Goal: Task Accomplishment & Management: Manage account settings

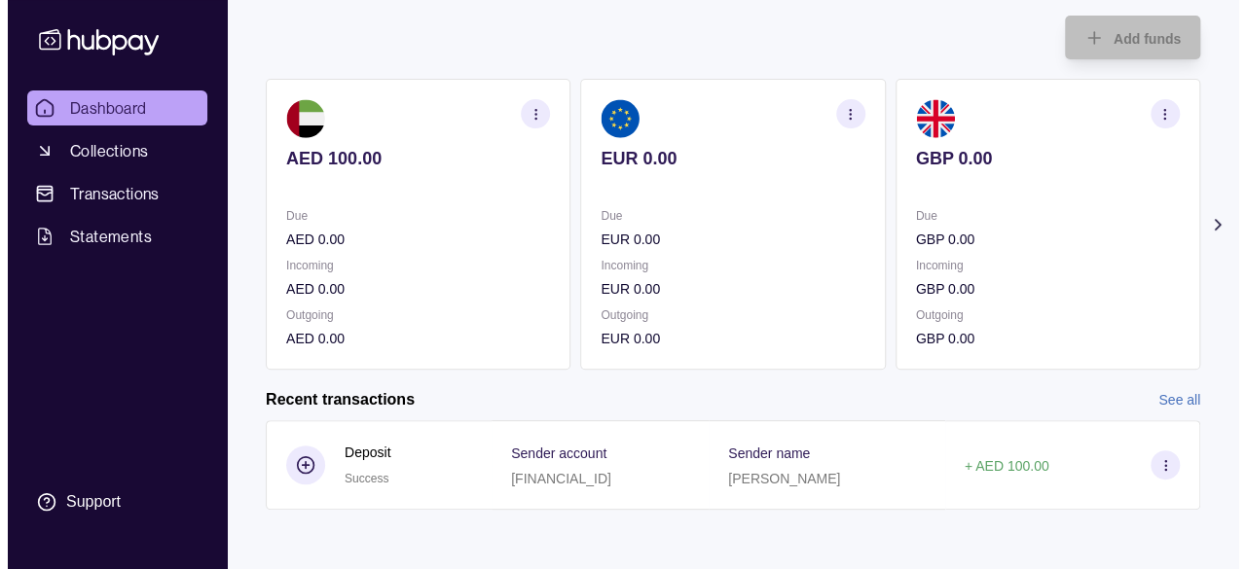
scroll to position [111, 0]
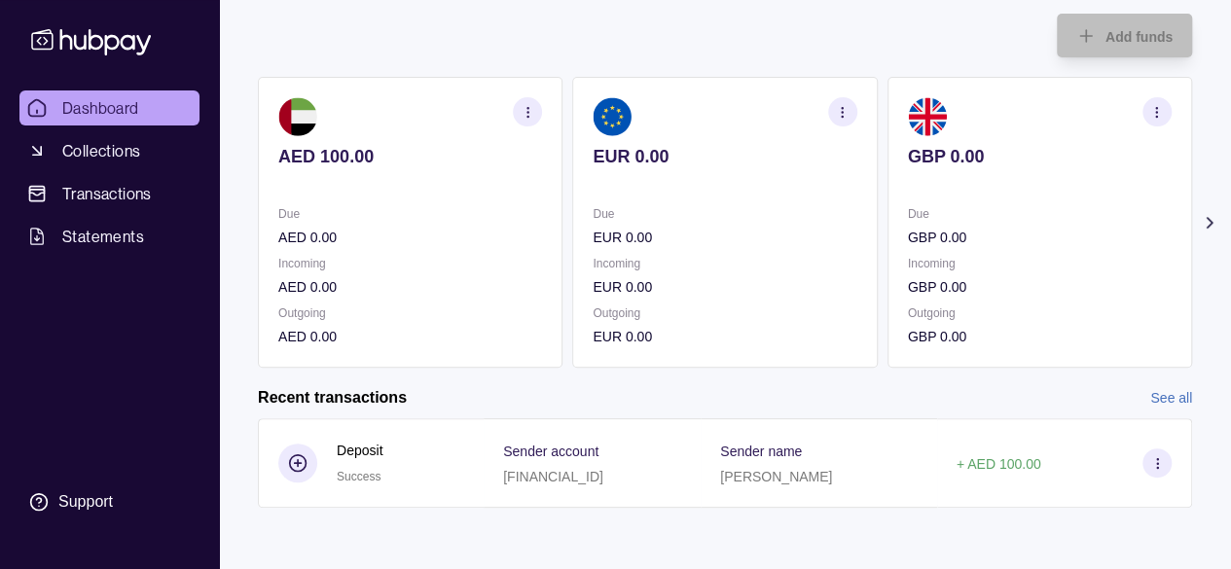
click at [537, 116] on section "button" at bounding box center [527, 111] width 29 height 29
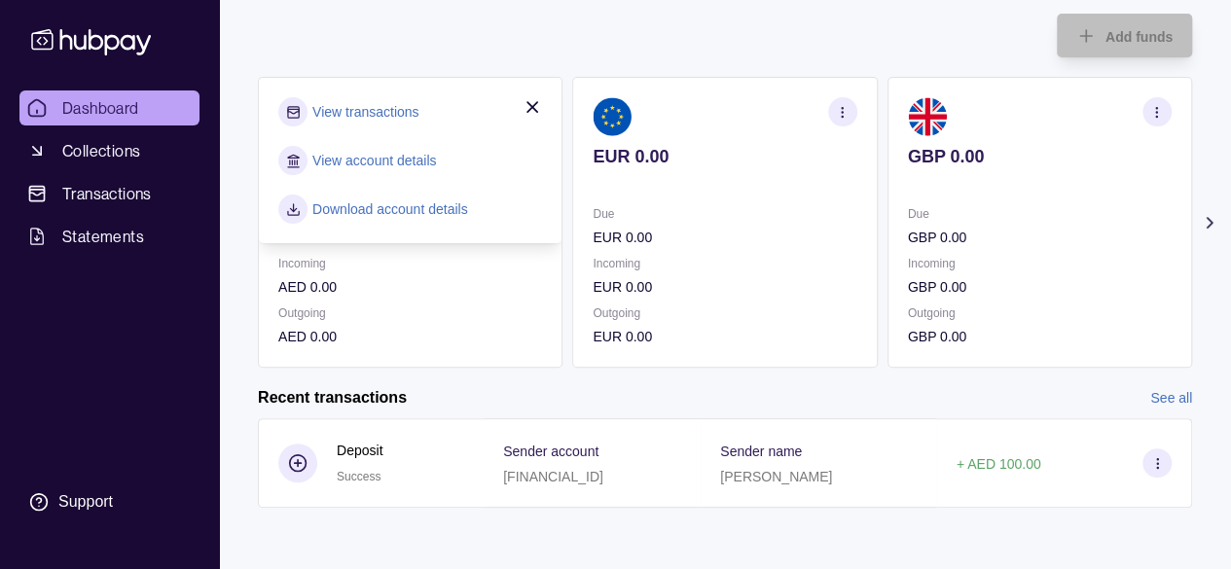
click at [588, 23] on div "Add funds AED 100.00 Due AED 0.00 Incoming AED 0.00 Outgoing AED 0.00 View tran…" at bounding box center [725, 181] width 934 height 374
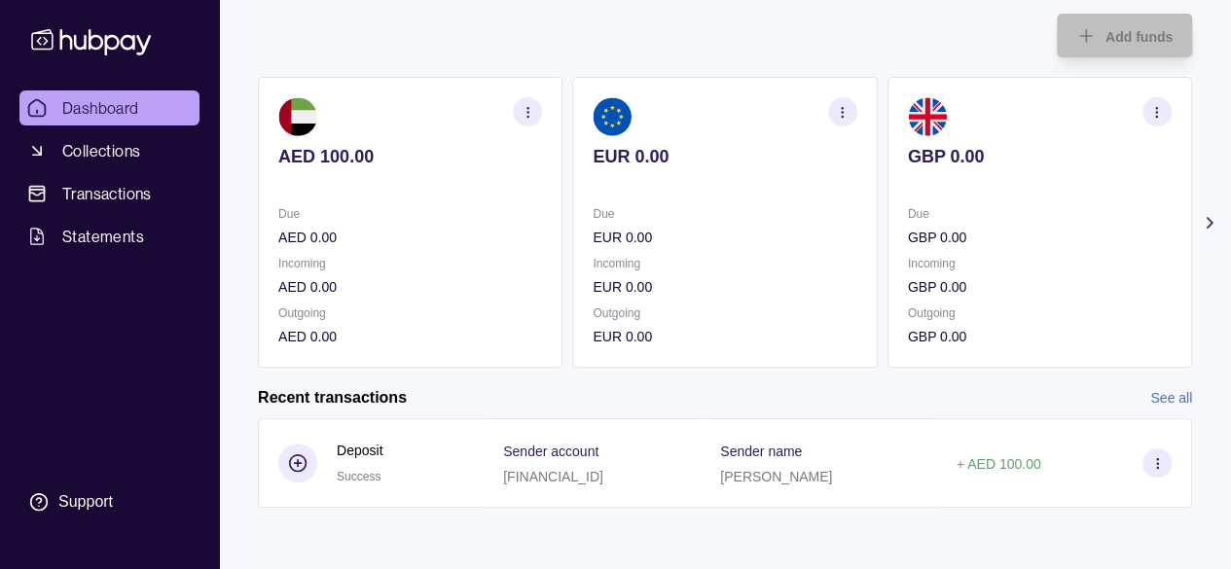
click at [523, 118] on icon "button" at bounding box center [528, 112] width 15 height 15
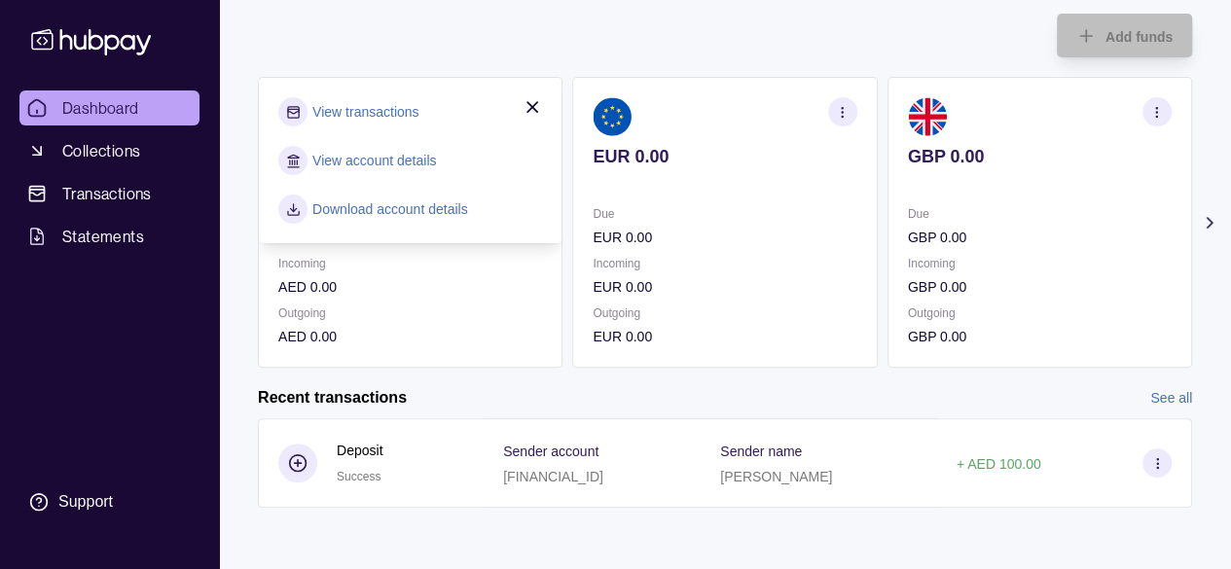
click at [394, 206] on link "Download account details" at bounding box center [390, 209] width 156 height 21
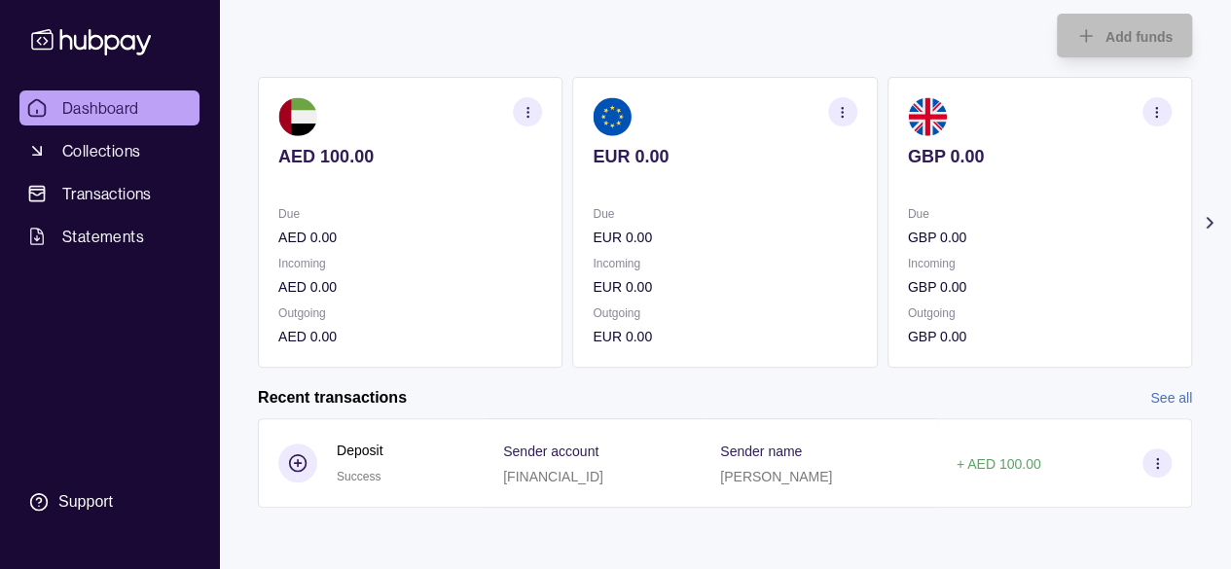
click at [523, 110] on icon "button" at bounding box center [528, 112] width 15 height 15
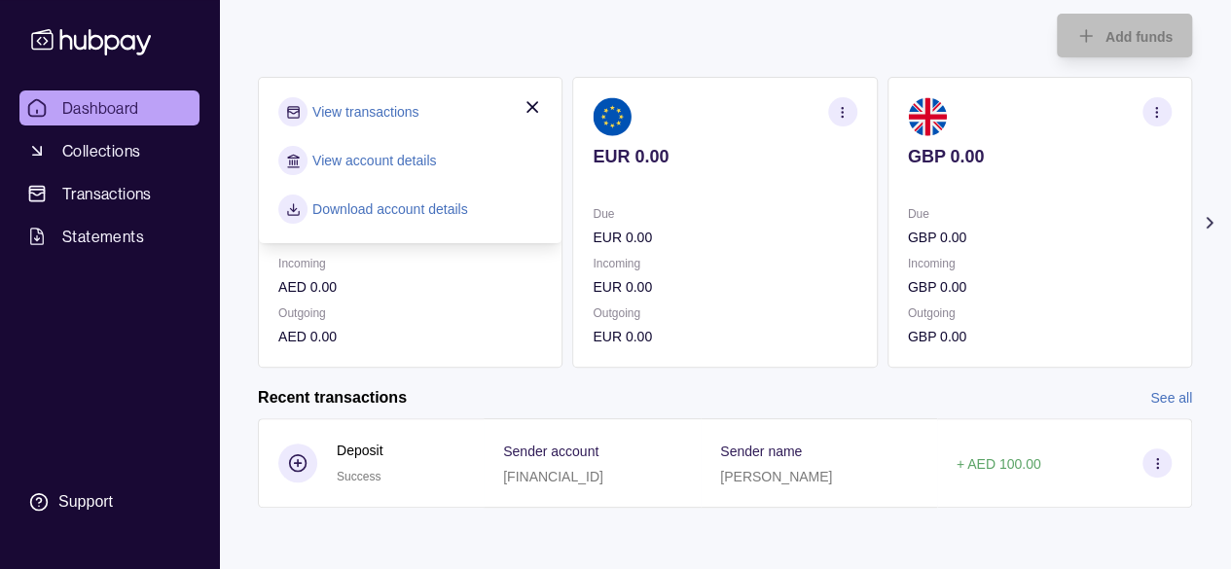
click at [408, 152] on link "View account details" at bounding box center [374, 160] width 124 height 21
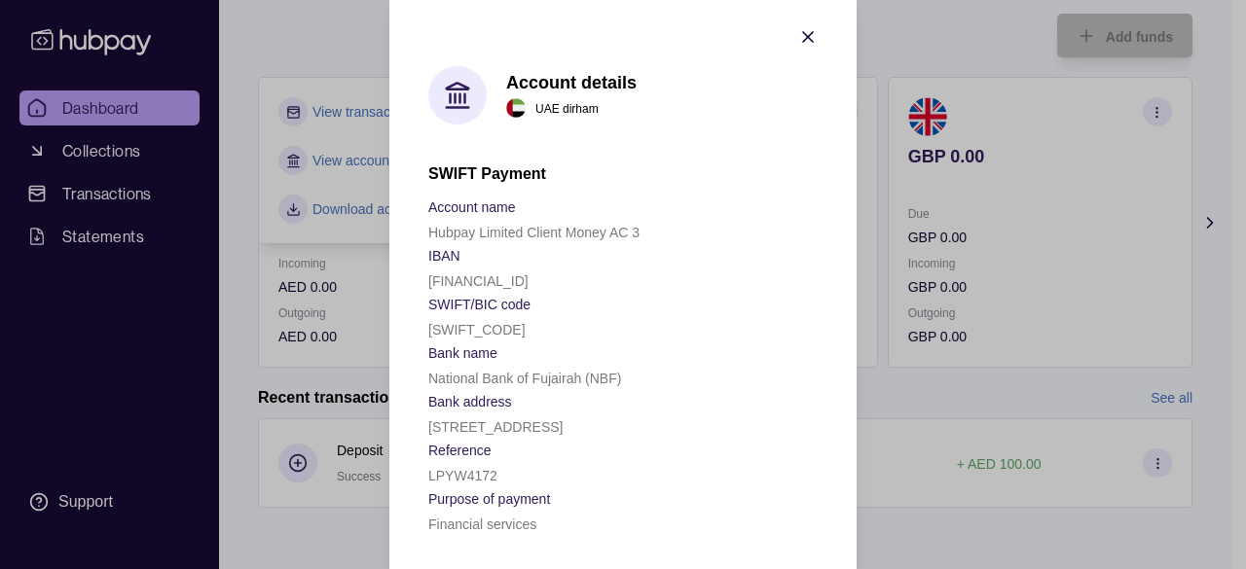
scroll to position [16, 0]
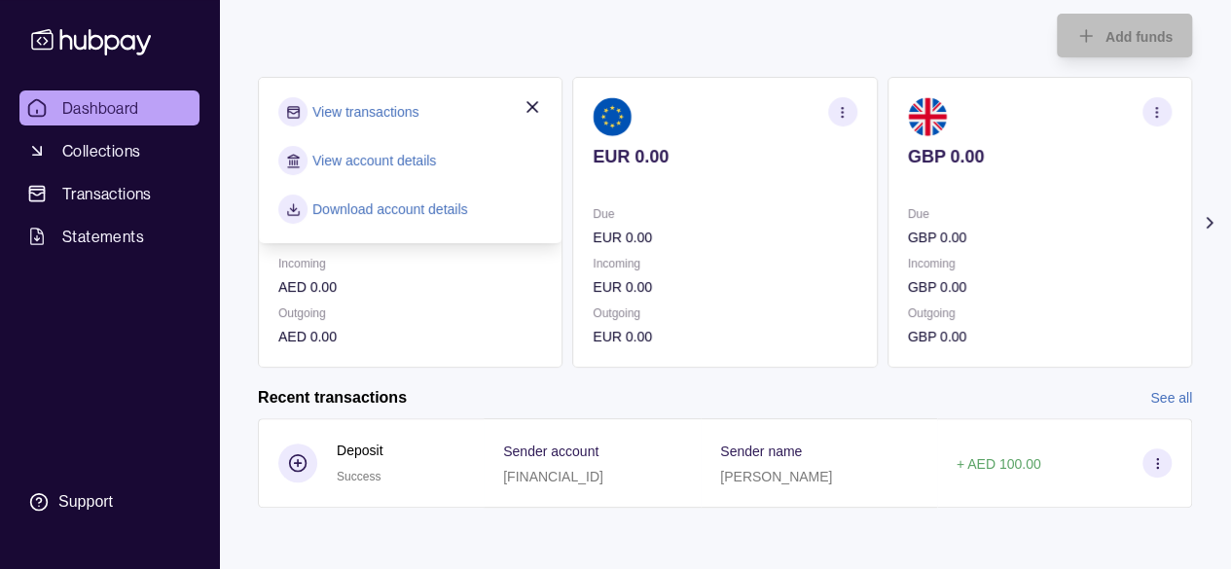
click at [575, 26] on div "Add funds AED 100.00 Due AED 0.00 Incoming AED 0.00 Outgoing AED 0.00 View tran…" at bounding box center [725, 181] width 934 height 374
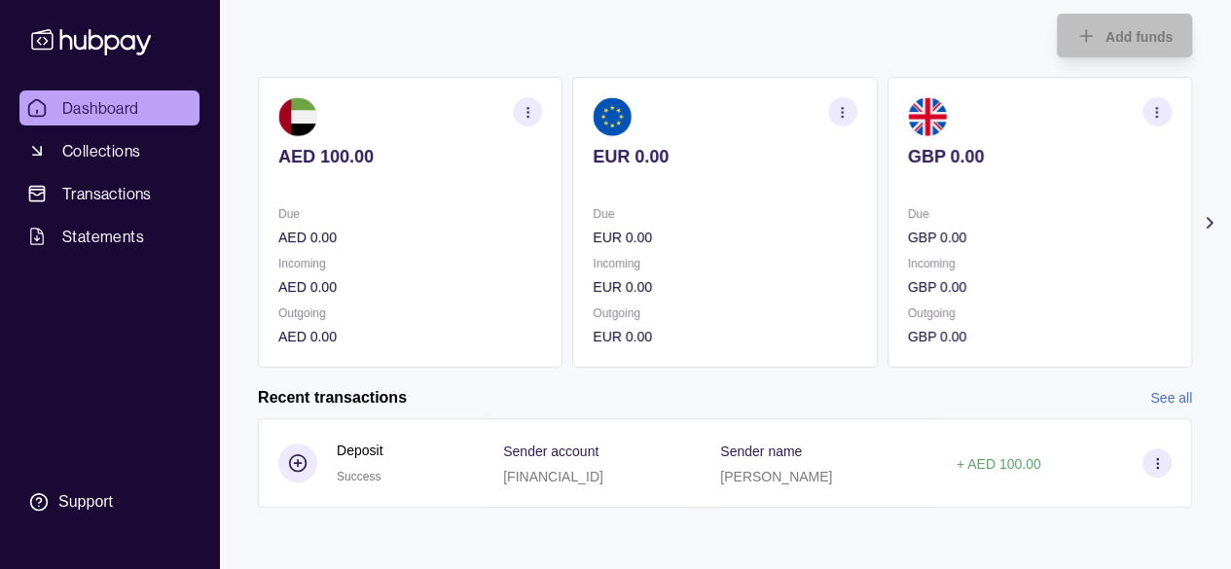
click at [533, 121] on section "button" at bounding box center [527, 111] width 29 height 29
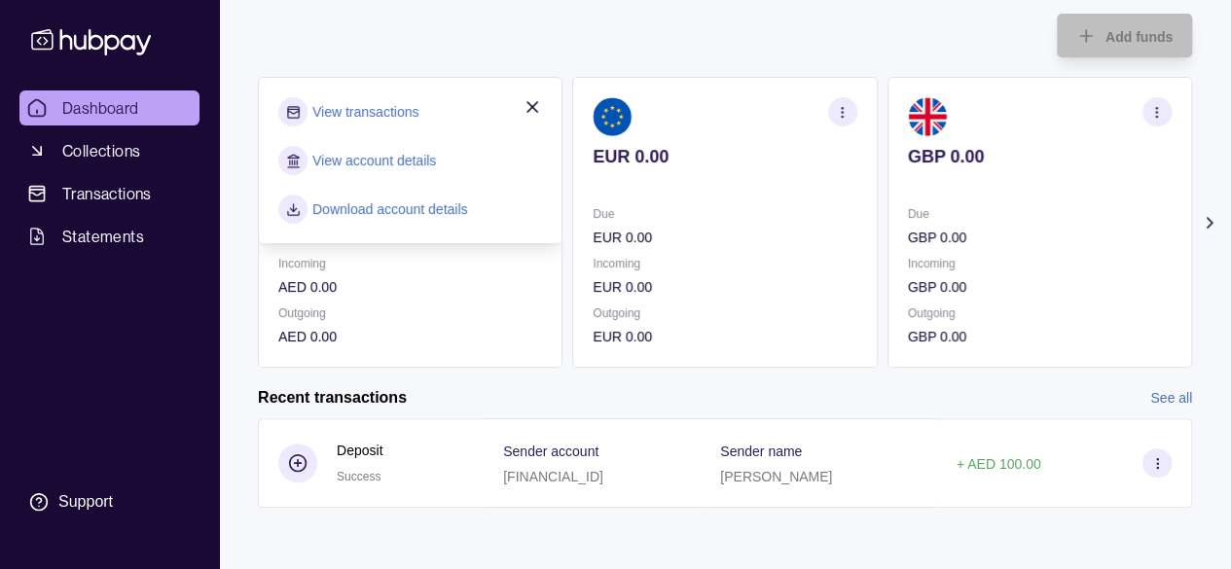
click at [577, 16] on div "Add funds AED 100.00 Due AED 0.00 Incoming AED 0.00 Outgoing AED 0.00 View tran…" at bounding box center [725, 181] width 934 height 374
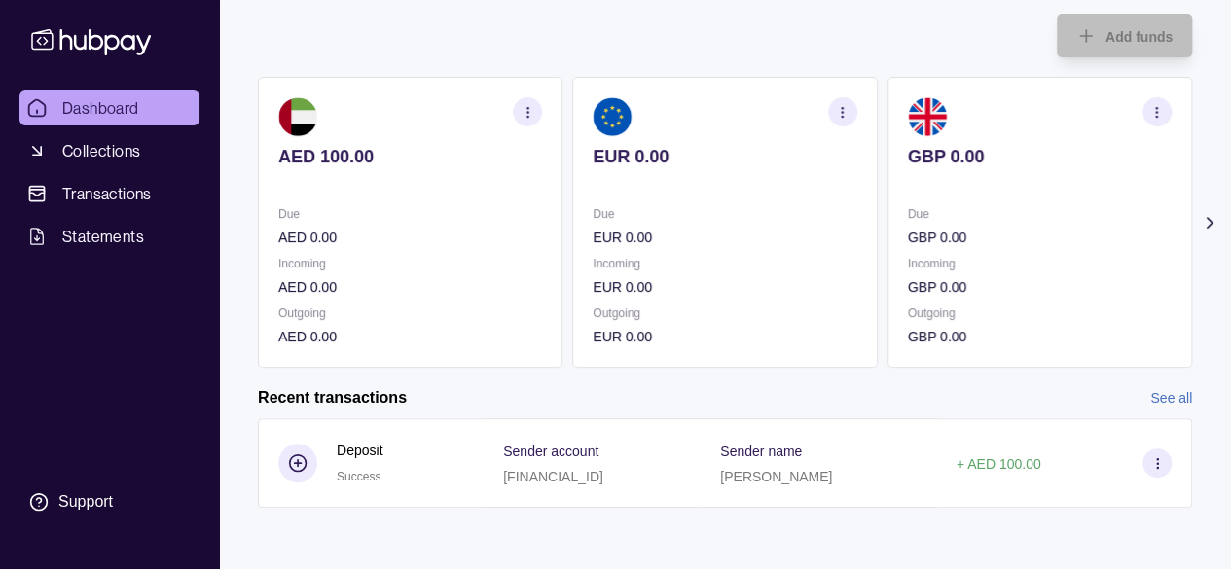
click at [523, 119] on icon "button" at bounding box center [528, 112] width 15 height 15
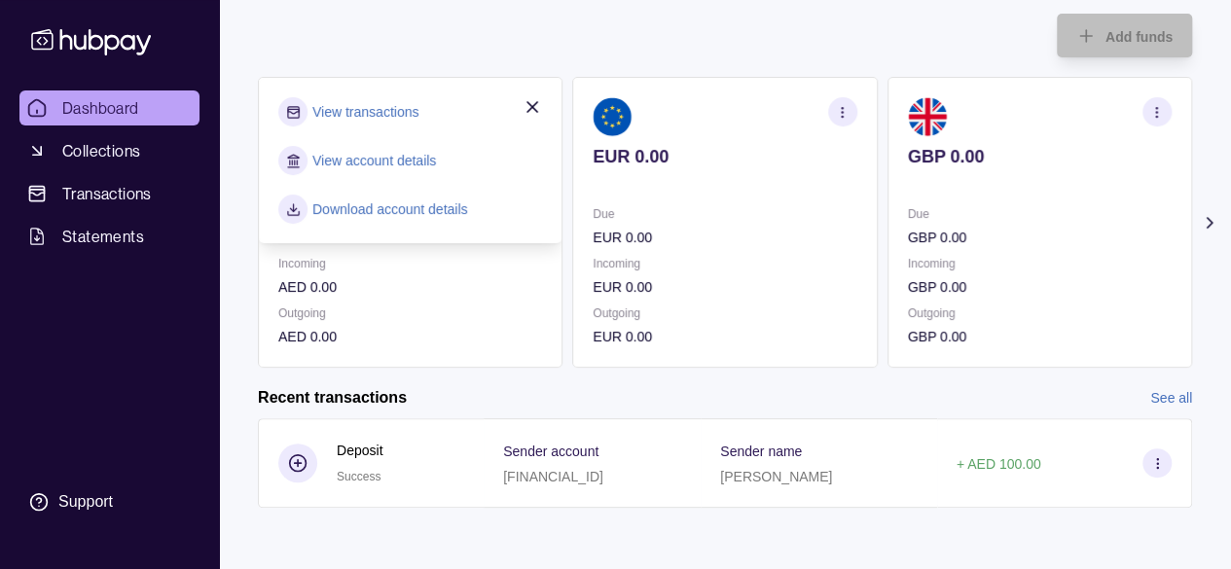
click at [391, 165] on link "View account details" at bounding box center [374, 160] width 124 height 21
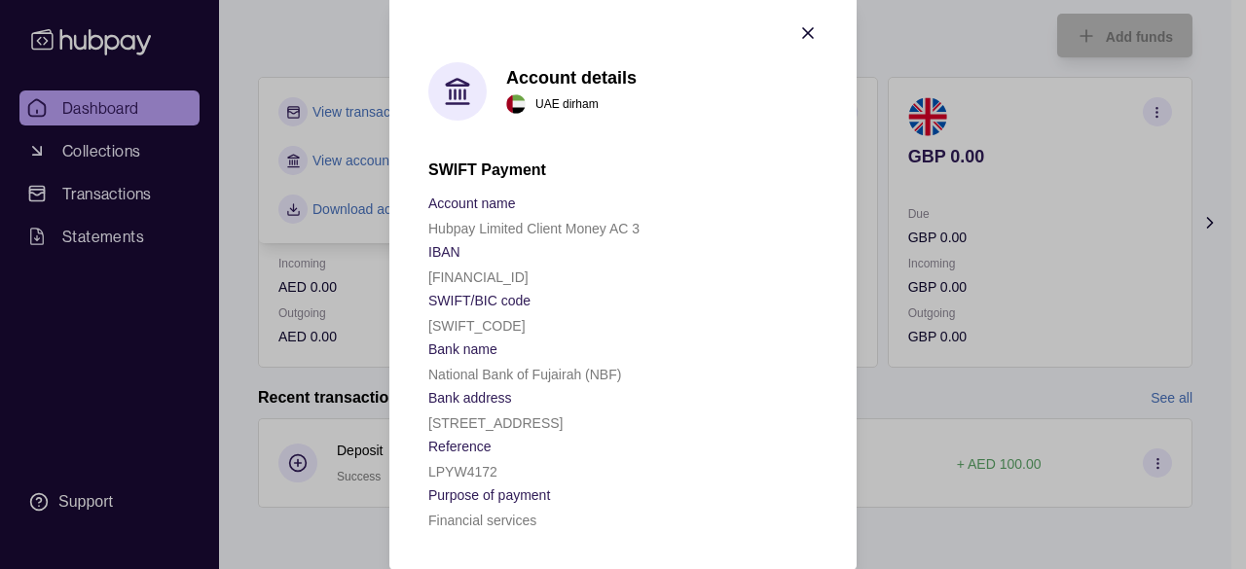
click at [798, 33] on icon "button" at bounding box center [807, 32] width 19 height 19
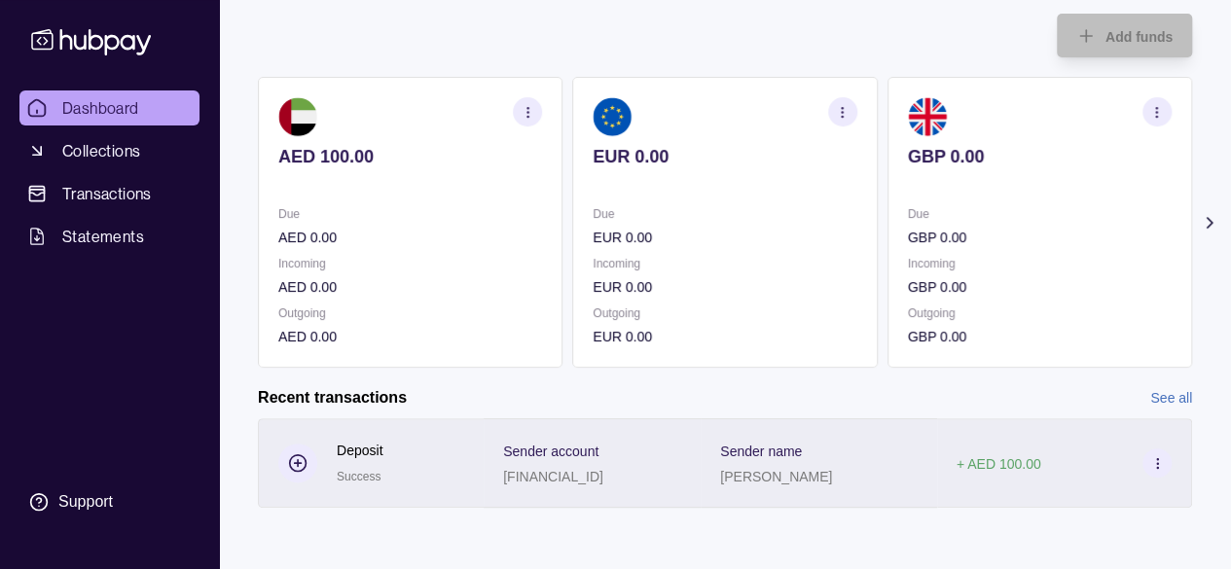
click at [527, 460] on span "Sender account" at bounding box center [550, 450] width 95 height 23
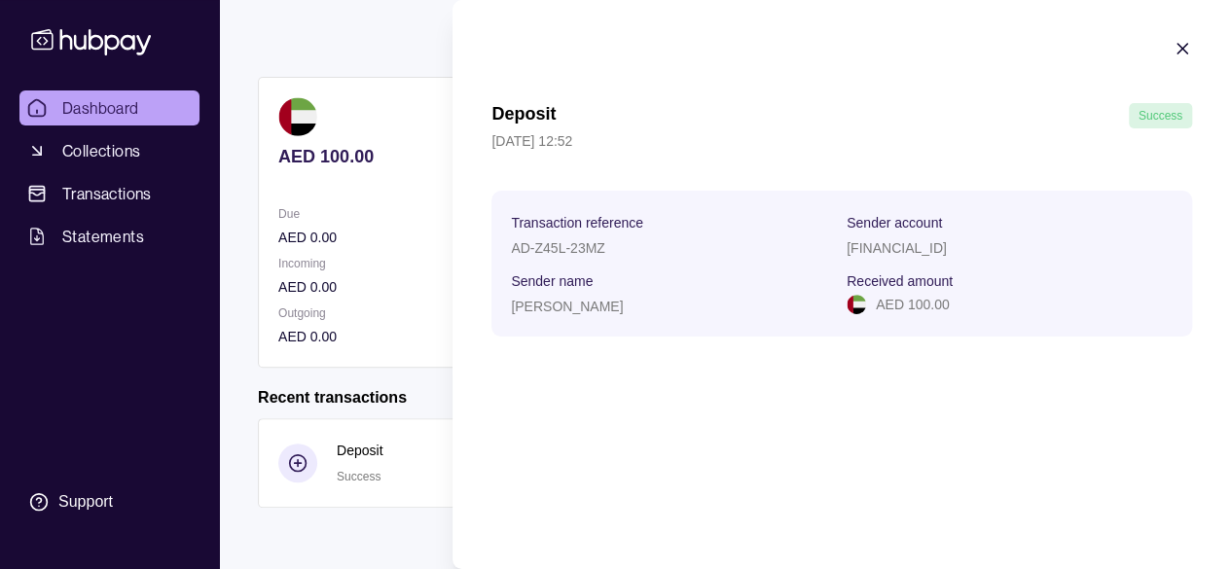
click at [1177, 56] on icon "button" at bounding box center [1182, 48] width 19 height 19
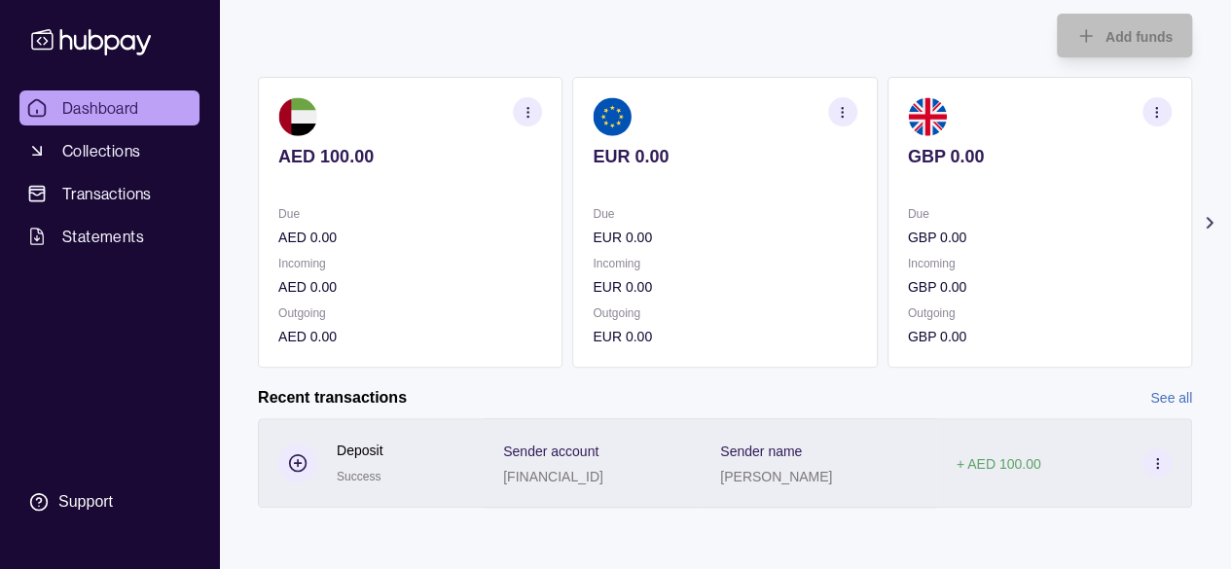
click at [681, 480] on div "Sender account [FINANCIAL_ID]" at bounding box center [592, 463] width 178 height 49
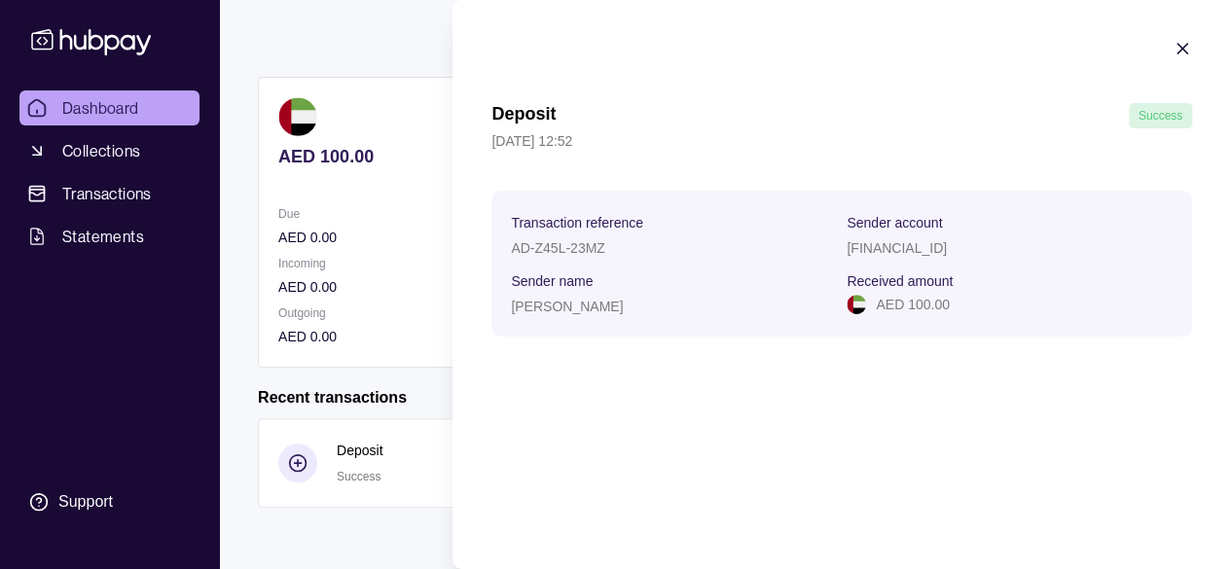
click at [445, 166] on html "Dashboard Collections Transactions Statements Support V Hello, [PERSON_NAME] SH…" at bounding box center [615, 229] width 1231 height 681
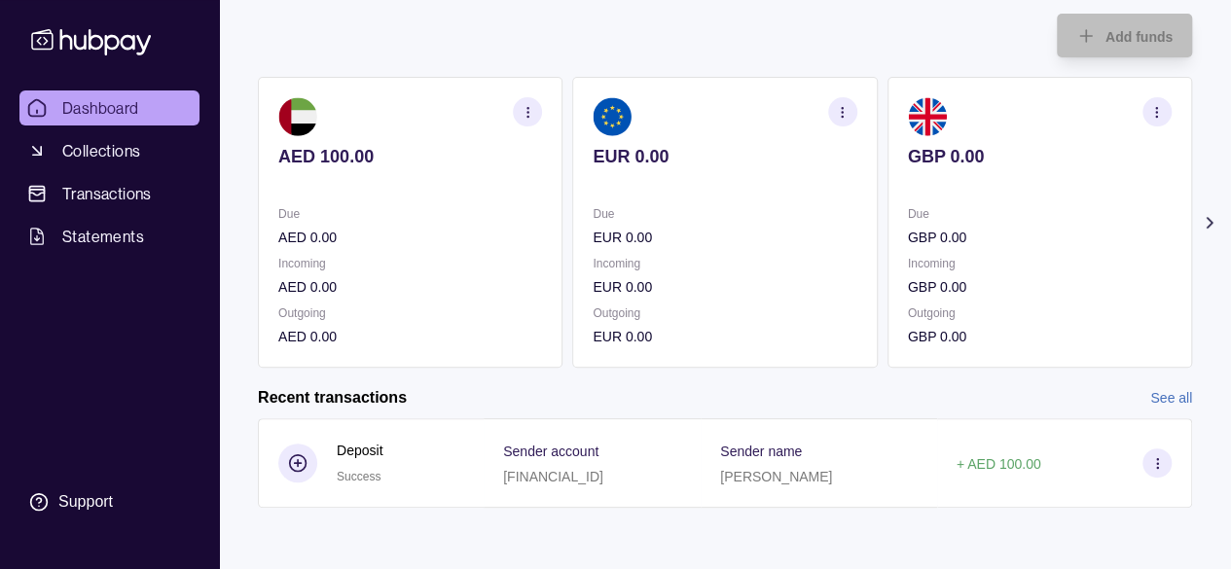
click at [525, 98] on section "button" at bounding box center [527, 111] width 29 height 29
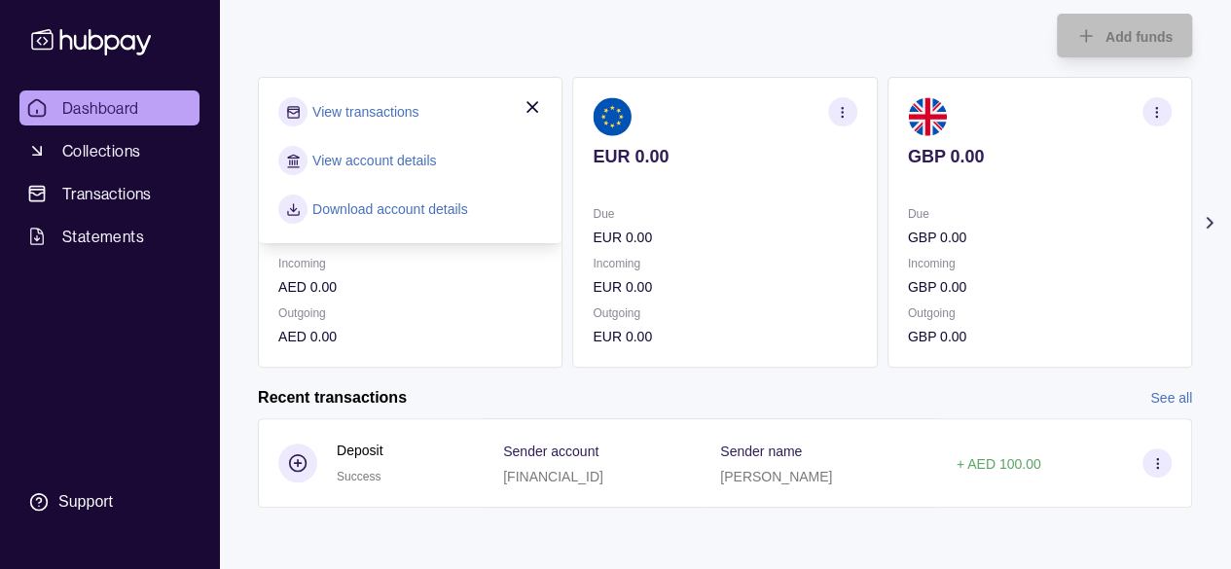
click at [427, 166] on link "View account details" at bounding box center [374, 160] width 124 height 21
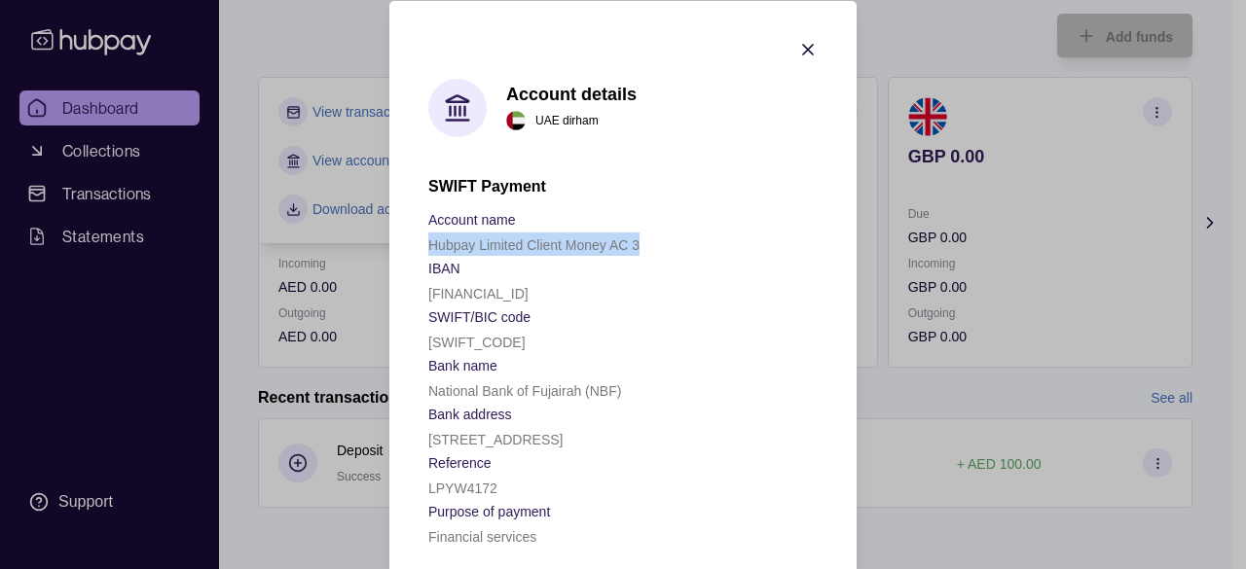
drag, startPoint x: 633, startPoint y: 240, endPoint x: 395, endPoint y: 250, distance: 237.6
click at [395, 250] on section "Account details UAE dirham SWIFT Payment Account name Hubpay Limited Client Mon…" at bounding box center [622, 293] width 467 height 586
click at [805, 52] on icon "button" at bounding box center [807, 48] width 19 height 19
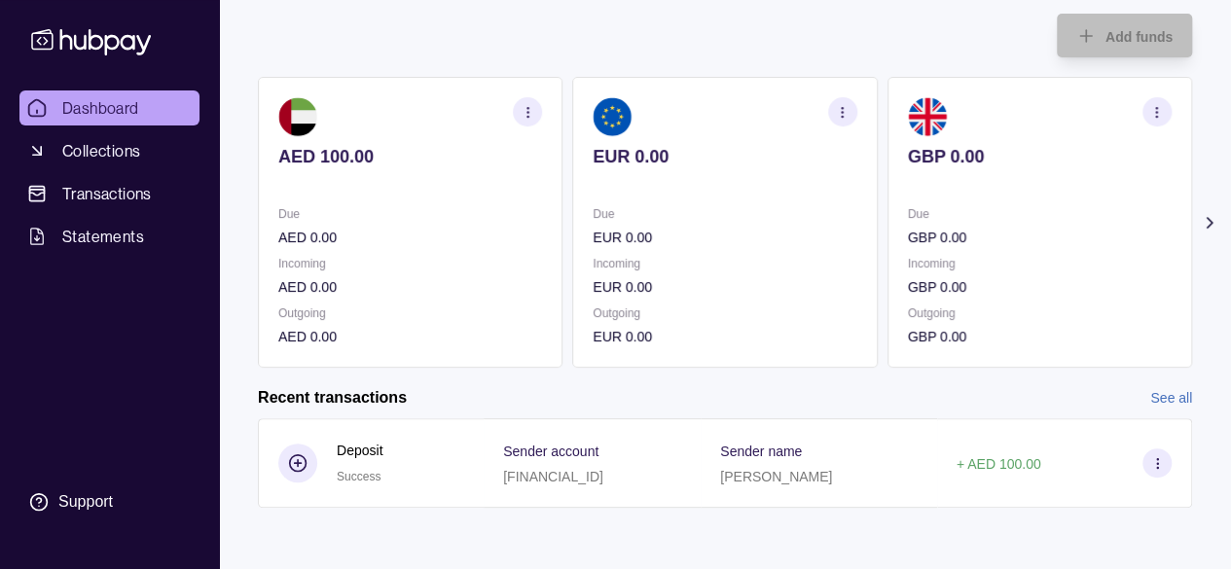
click at [1157, 116] on circle "button" at bounding box center [1156, 116] width 1 height 1
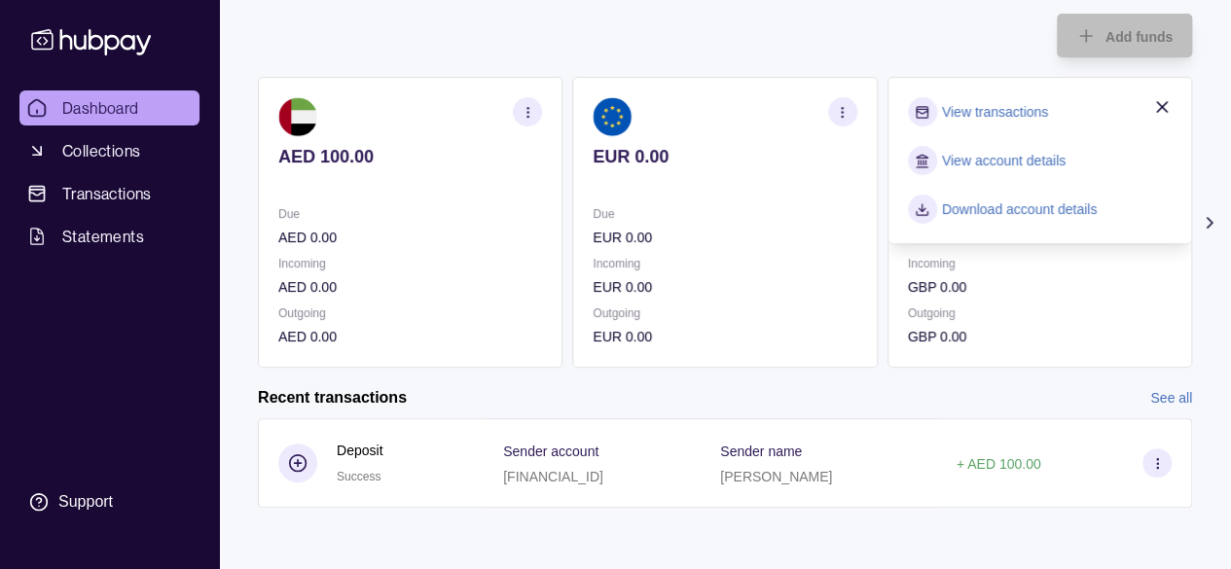
click at [806, 34] on div "Add funds AED 100.00 Due AED 0.00 Incoming AED 0.00 Outgoing AED 0.00 EUR 0.00 …" at bounding box center [725, 181] width 934 height 374
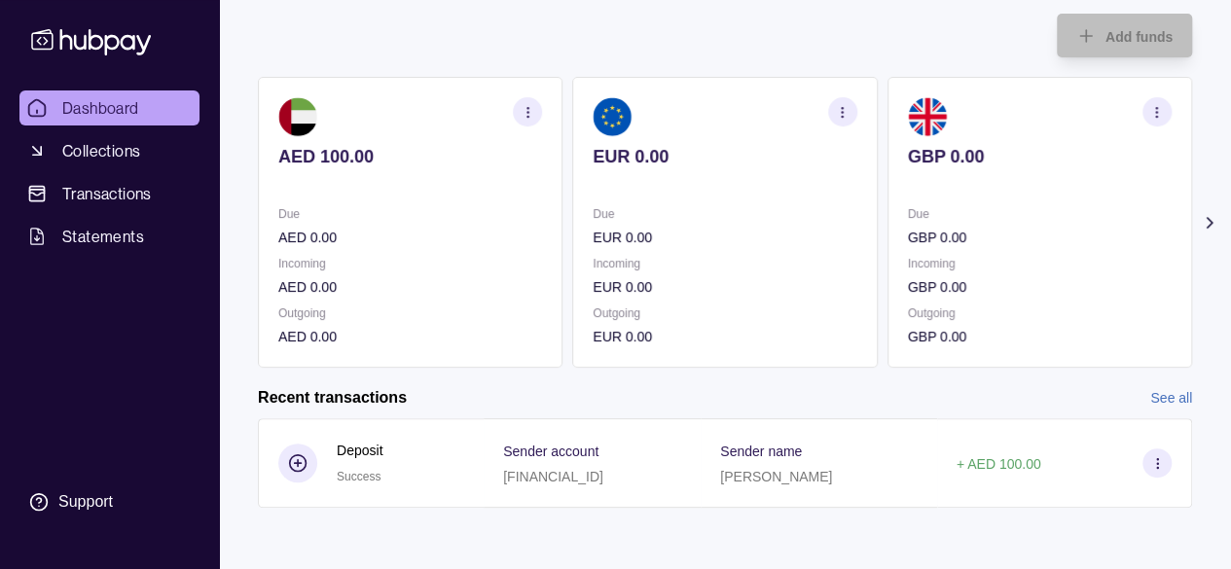
click at [834, 112] on section "button" at bounding box center [842, 111] width 29 height 29
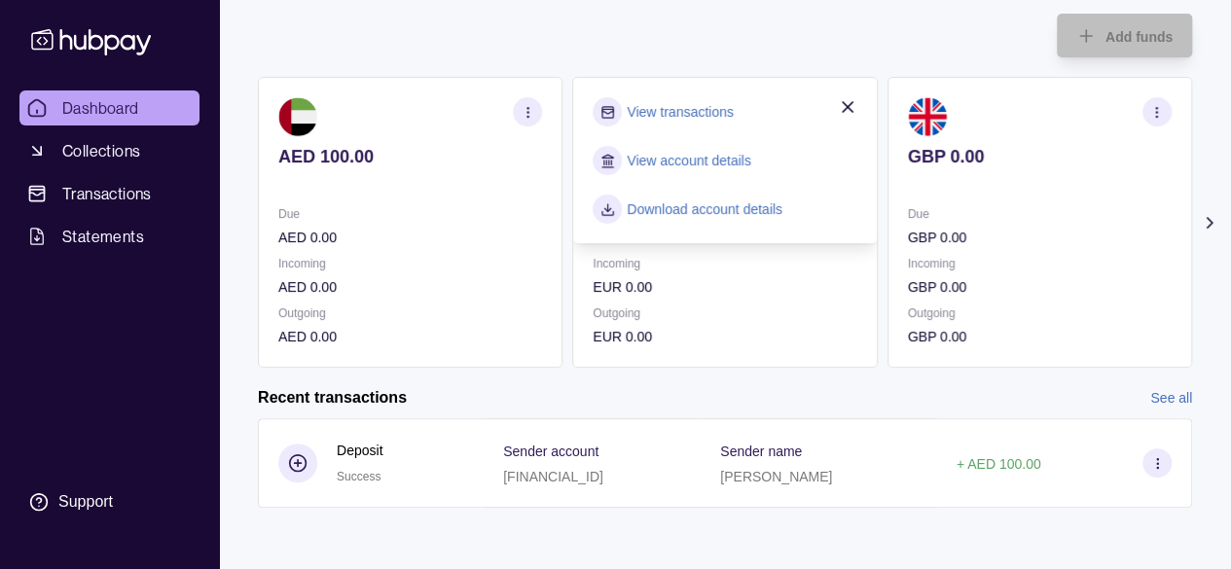
click at [743, 155] on link "View account details" at bounding box center [689, 160] width 124 height 21
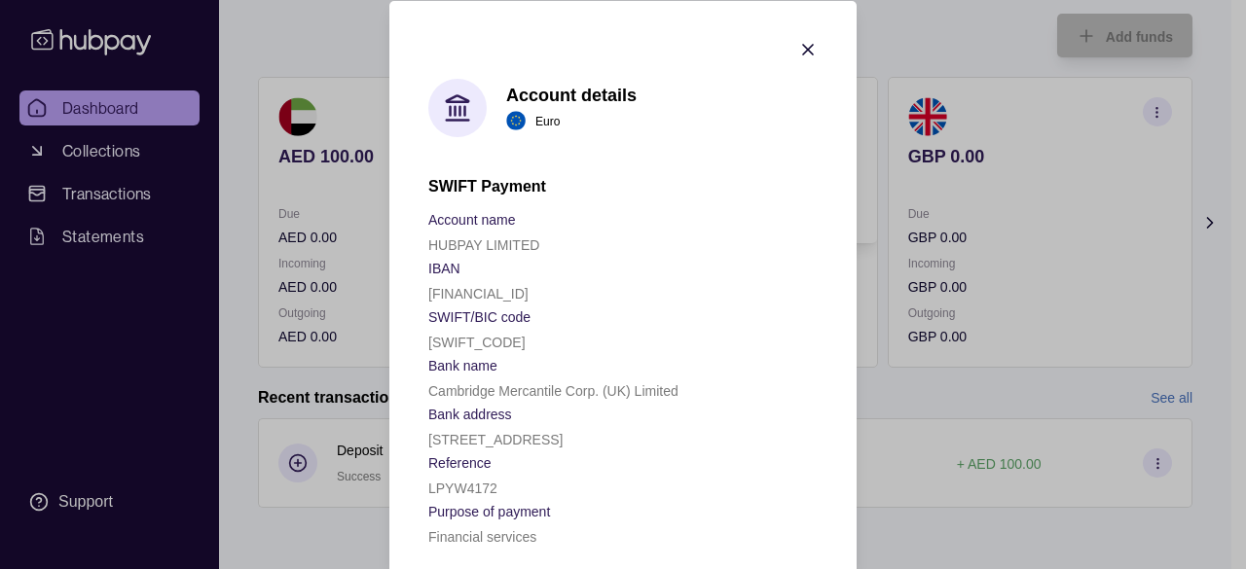
click at [803, 46] on icon "button" at bounding box center [808, 49] width 10 height 10
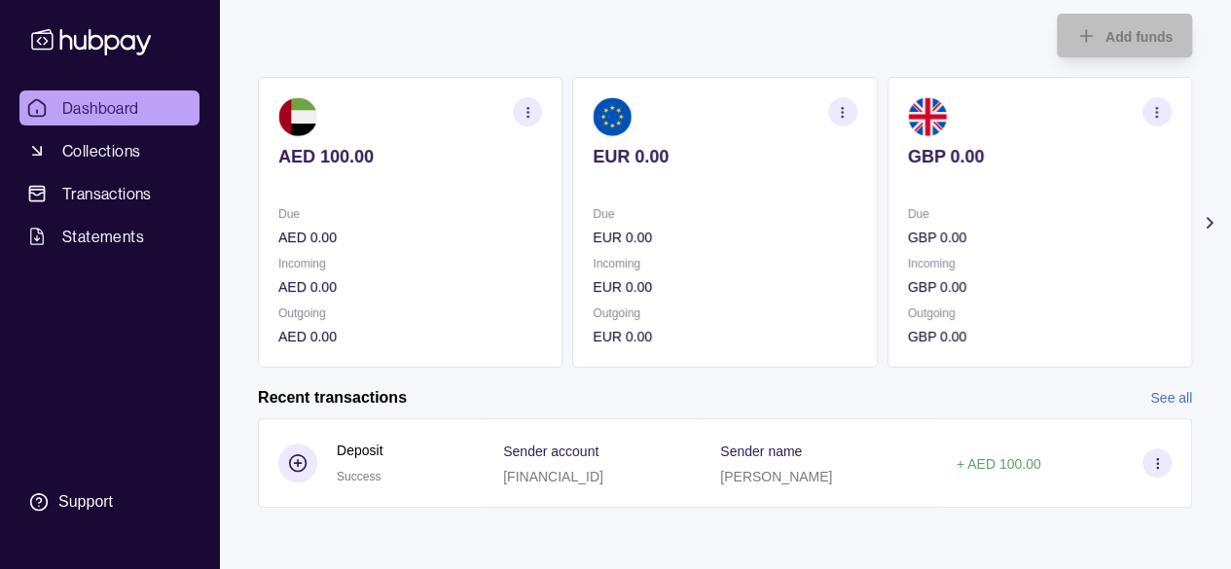
click at [1052, 258] on section "GBP 0.00 Due GBP 0.00 Incoming GBP 0.00 Outgoing GBP 0.00" at bounding box center [1039, 222] width 305 height 291
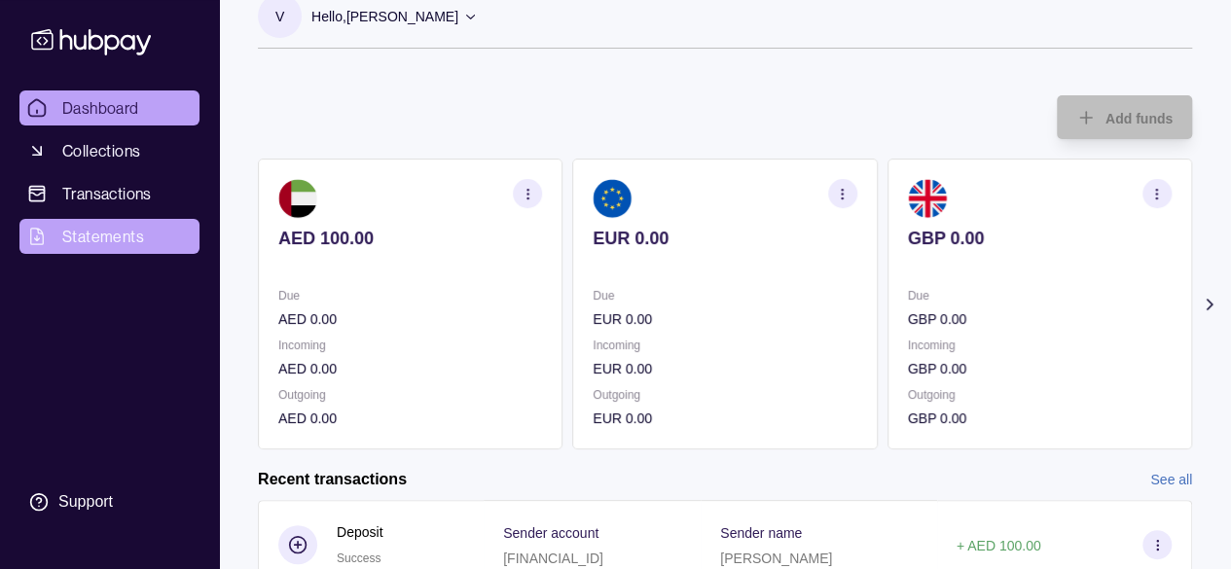
scroll to position [0, 0]
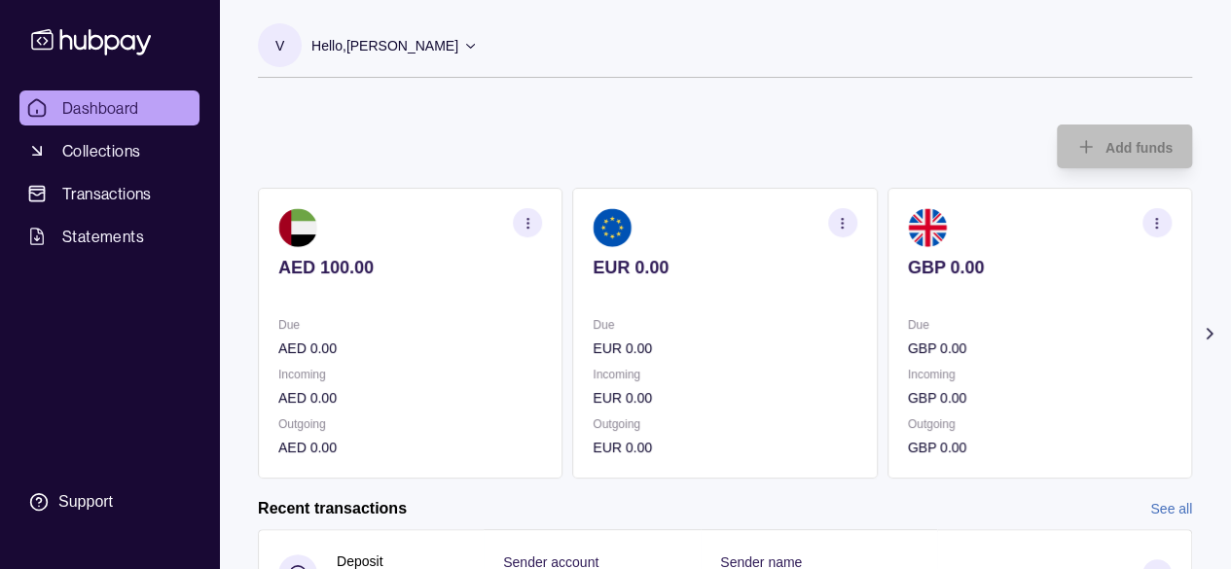
click at [463, 38] on icon at bounding box center [470, 45] width 15 height 15
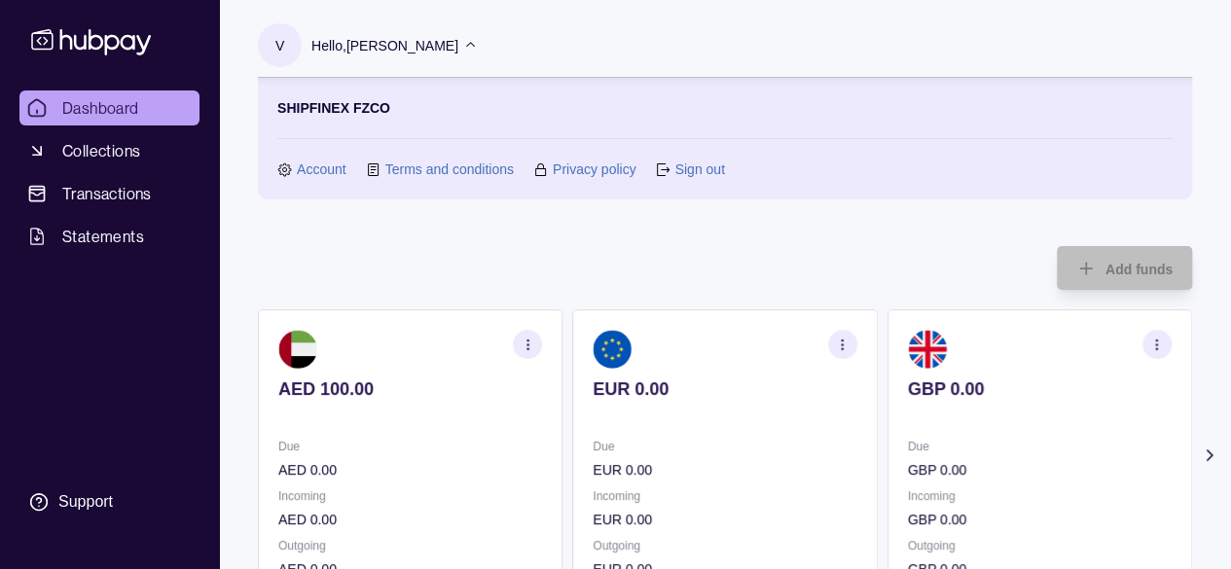
click at [300, 168] on link "Account" at bounding box center [322, 169] width 50 height 21
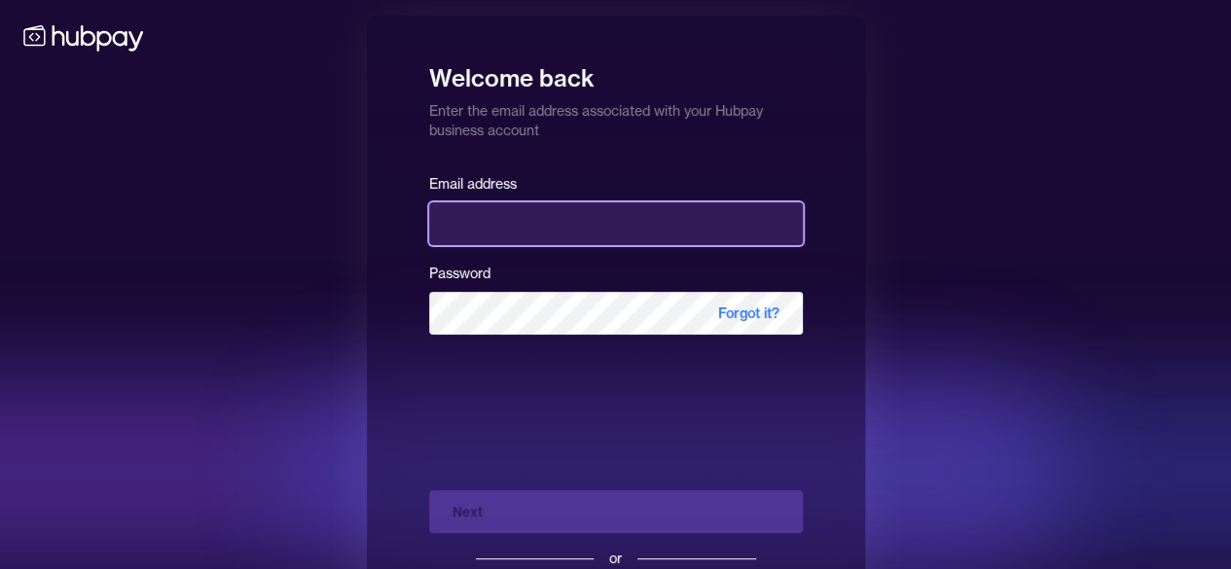
click at [502, 227] on input "email" at bounding box center [616, 223] width 374 height 43
type input "**********"
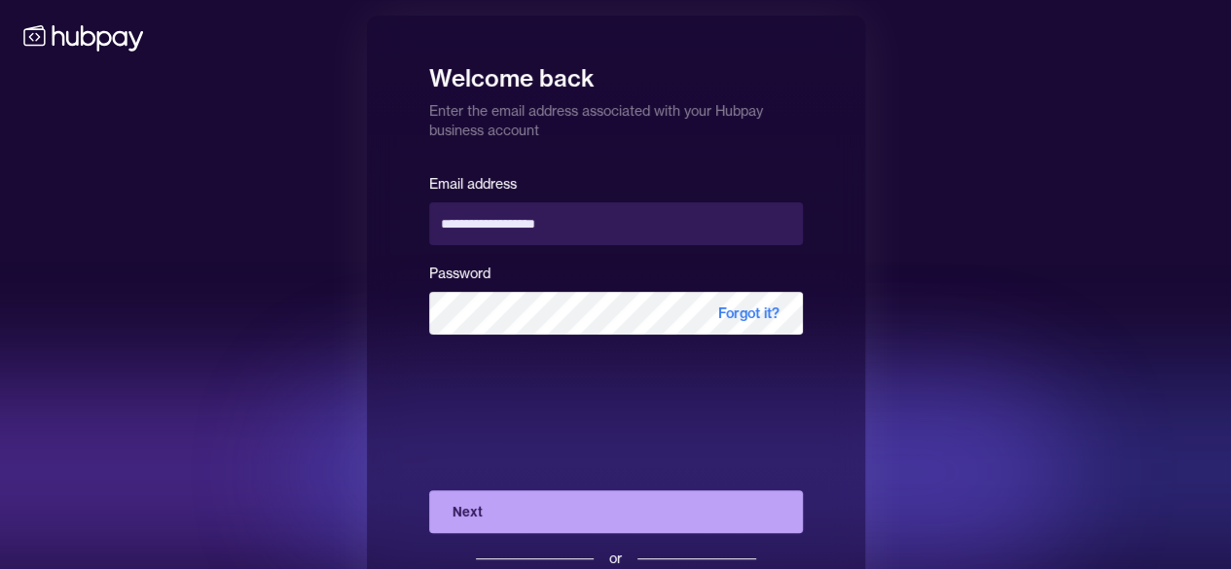
click at [539, 523] on button "Next" at bounding box center [616, 511] width 374 height 43
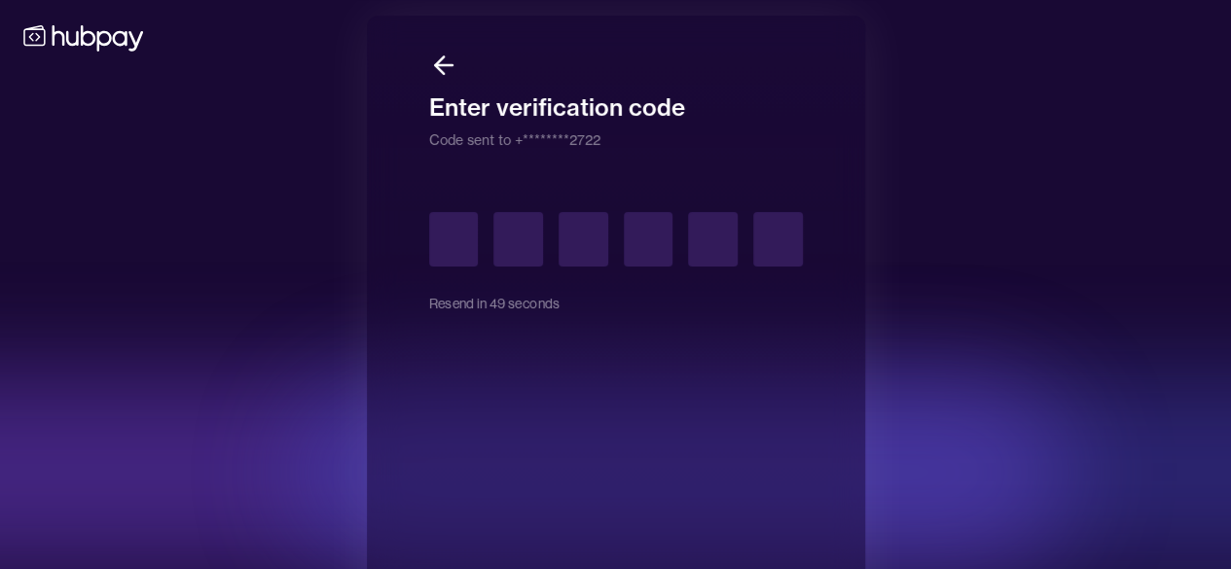
type input "*"
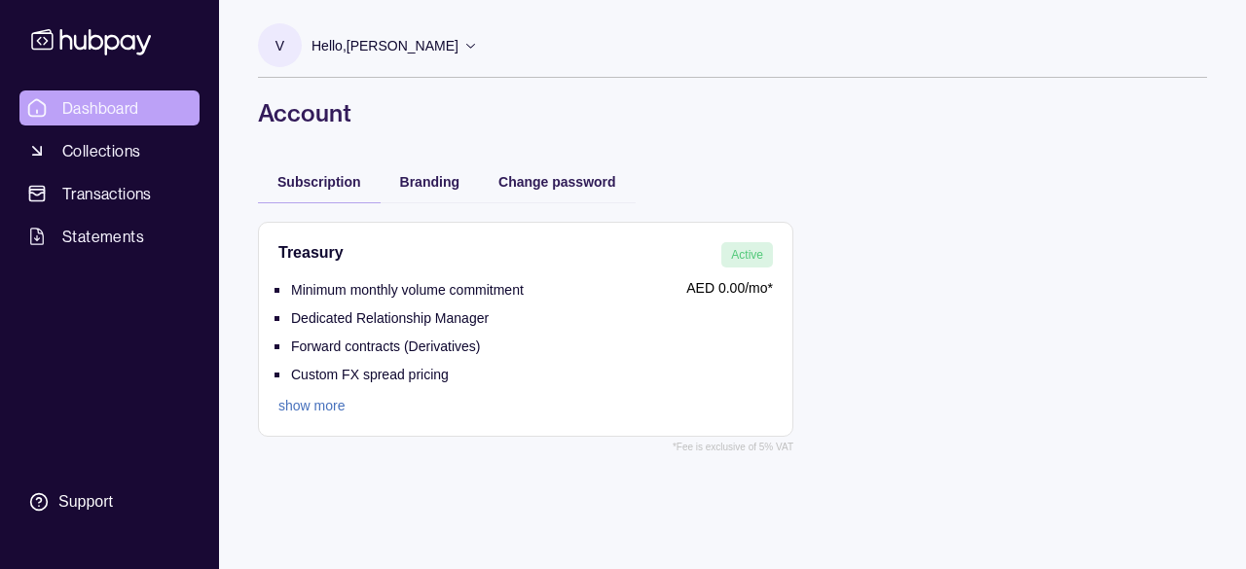
click at [115, 113] on span "Dashboard" at bounding box center [100, 107] width 77 height 23
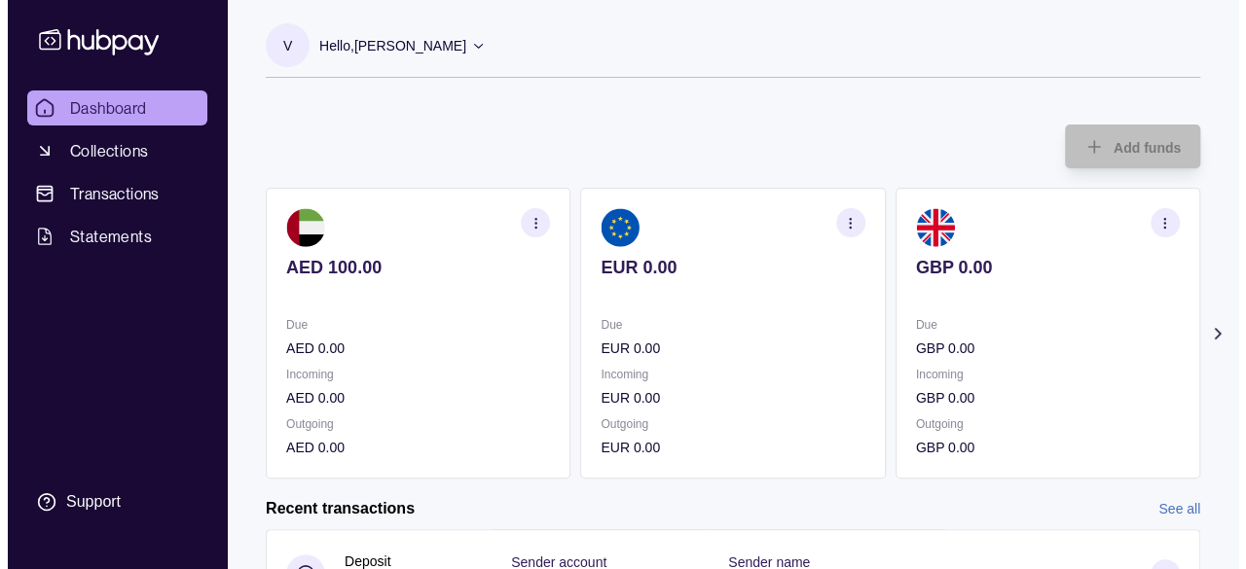
scroll to position [111, 0]
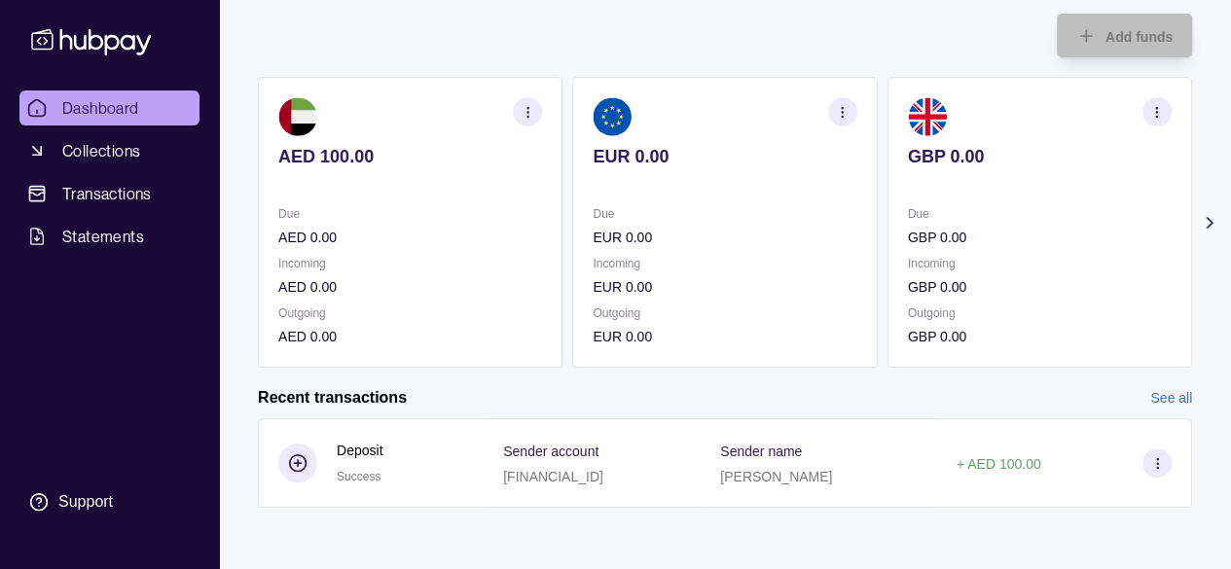
click at [1108, 157] on div "GBP 0.00" at bounding box center [1040, 170] width 264 height 48
